Goal: Task Accomplishment & Management: Use online tool/utility

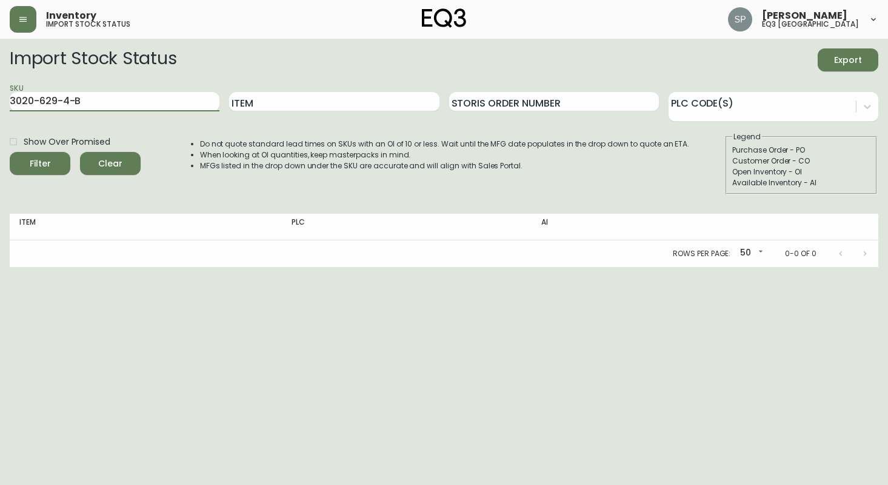
click at [40, 158] on icon "submit" at bounding box center [35, 162] width 13 height 13
click at [116, 105] on input "3020-629-4-B" at bounding box center [115, 101] width 210 height 19
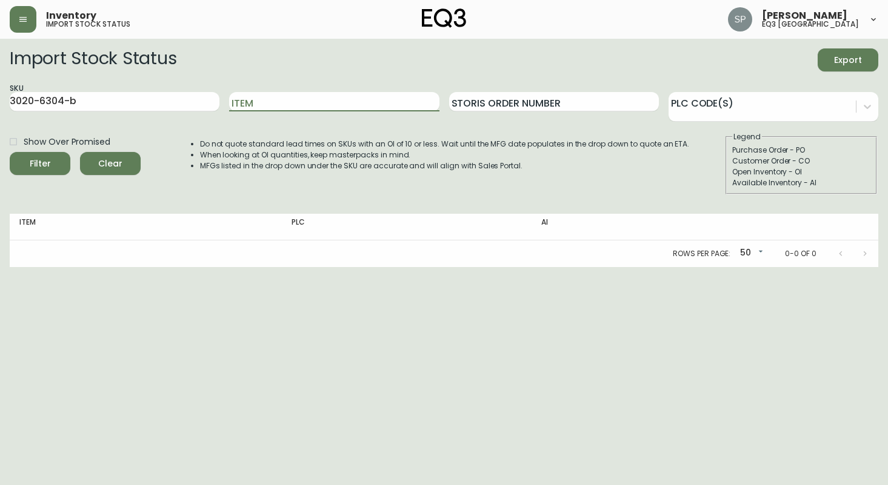
click at [42, 159] on div "Filter" at bounding box center [40, 163] width 21 height 15
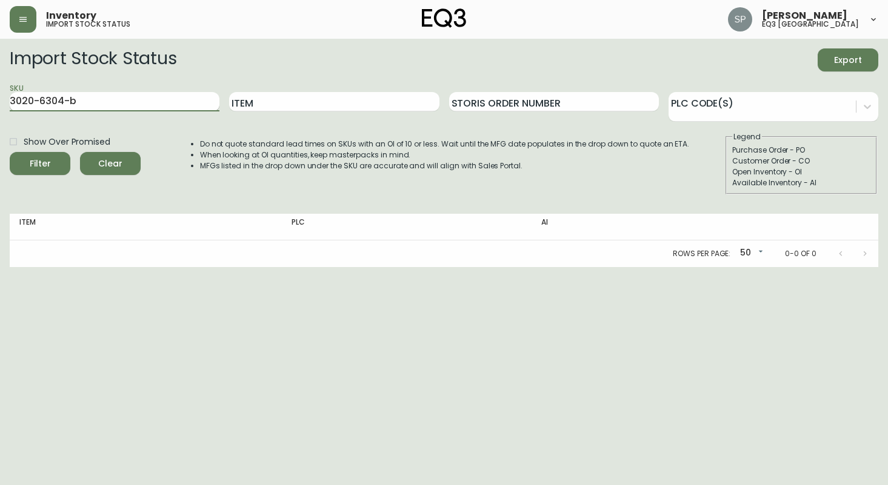
click at [104, 102] on input "3020-6304-b" at bounding box center [115, 101] width 210 height 19
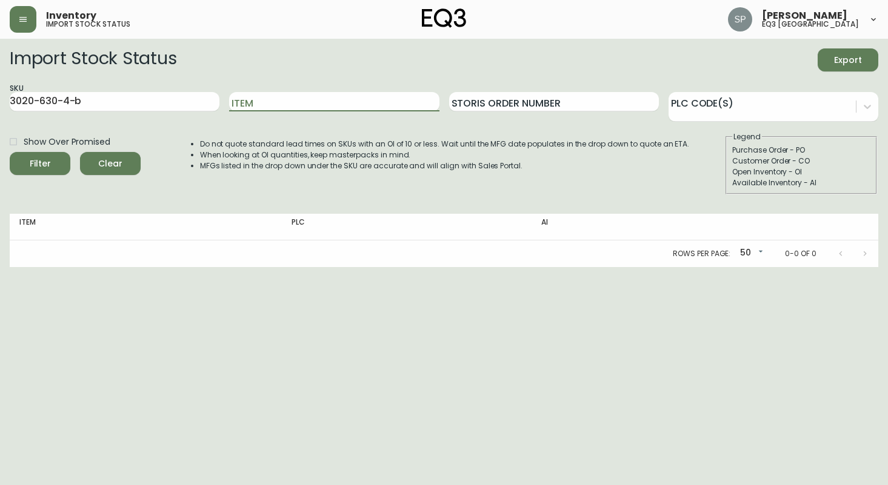
click at [24, 164] on span "Filter" at bounding box center [39, 163] width 41 height 15
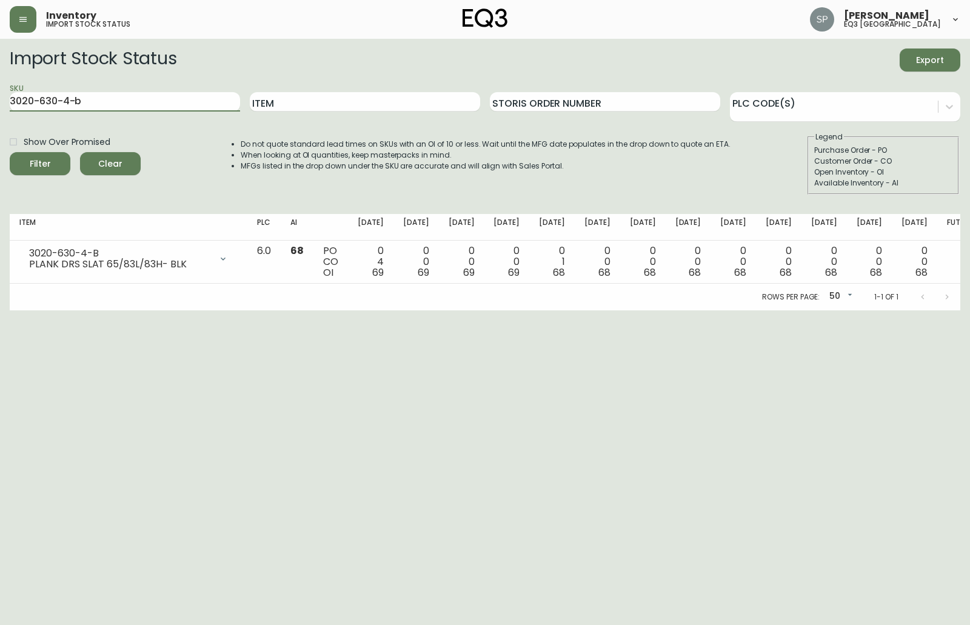
drag, startPoint x: 118, startPoint y: 106, endPoint x: -75, endPoint y: 91, distance: 192.7
click at [0, 91] on html "Inventory import stock status [PERSON_NAME] eq3 [GEOGRAPHIC_DATA] Import Stock …" at bounding box center [485, 155] width 970 height 310
type input "49001-4B"
click at [49, 176] on div "Show Over Promised Filter Clear" at bounding box center [75, 163] width 131 height 63
click at [53, 170] on span "Filter" at bounding box center [39, 163] width 41 height 15
